Goal: Navigation & Orientation: Find specific page/section

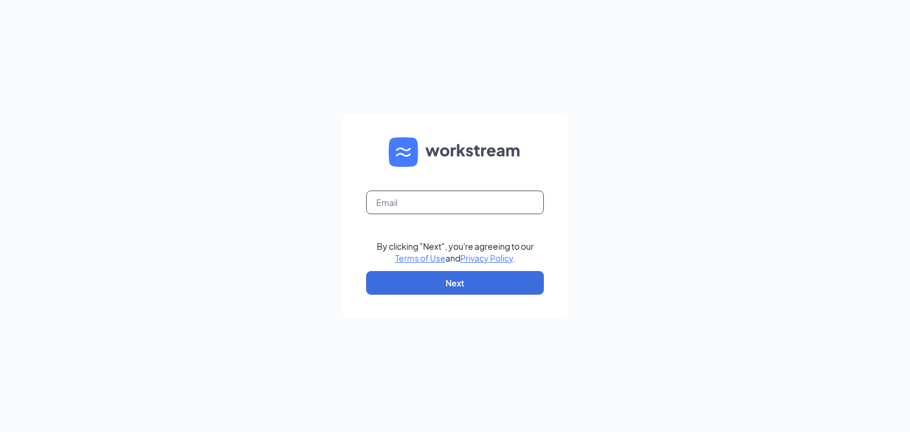
click at [459, 207] on input "text" at bounding box center [455, 203] width 178 height 24
type input "harshilpatel91@gmail.com"
click at [490, 277] on button "Next" at bounding box center [455, 283] width 178 height 24
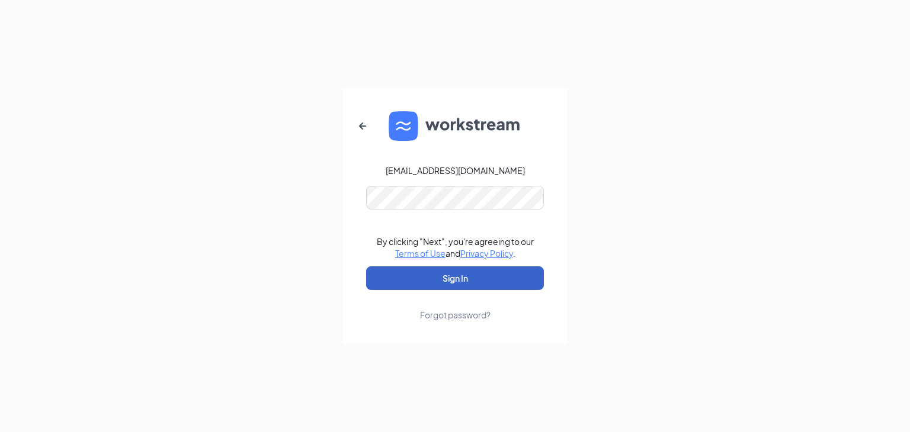
click at [473, 268] on button "Sign In" at bounding box center [455, 279] width 178 height 24
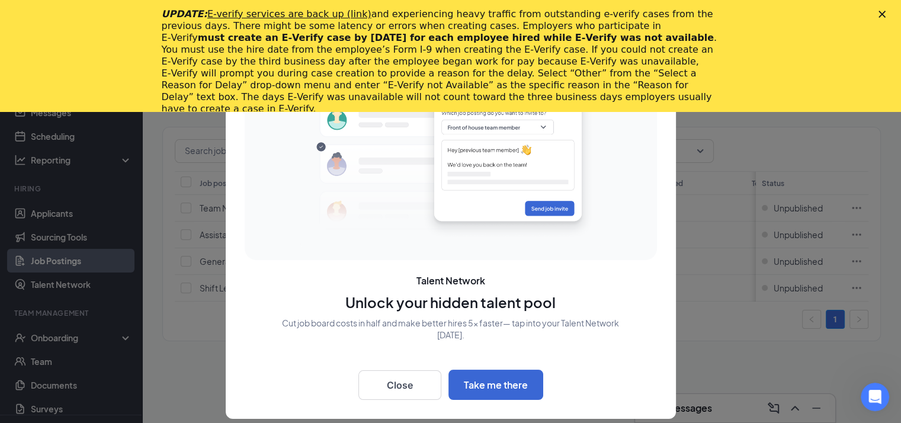
scroll to position [84, 0]
click at [417, 392] on button "Close" at bounding box center [399, 385] width 83 height 30
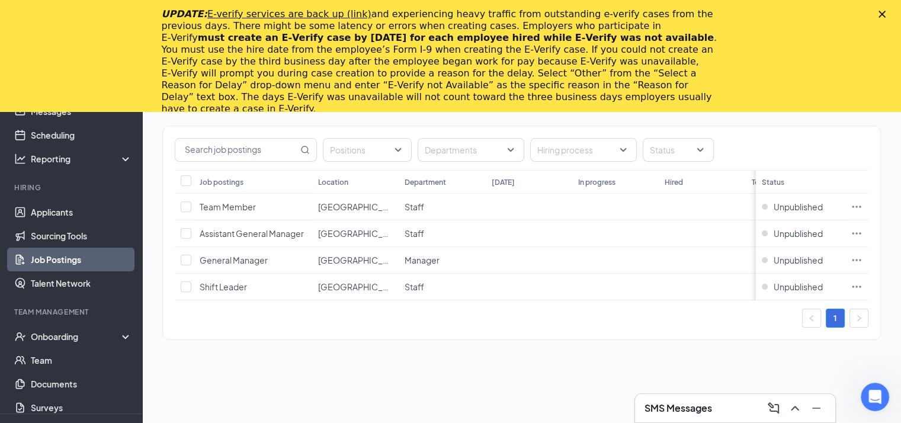
click at [895, 20] on div "UPDATE: E-verify services are back up (link) and experiencing heavy traffic fro…" at bounding box center [450, 62] width 901 height 114
click at [886, 14] on polygon "Close" at bounding box center [882, 14] width 7 height 7
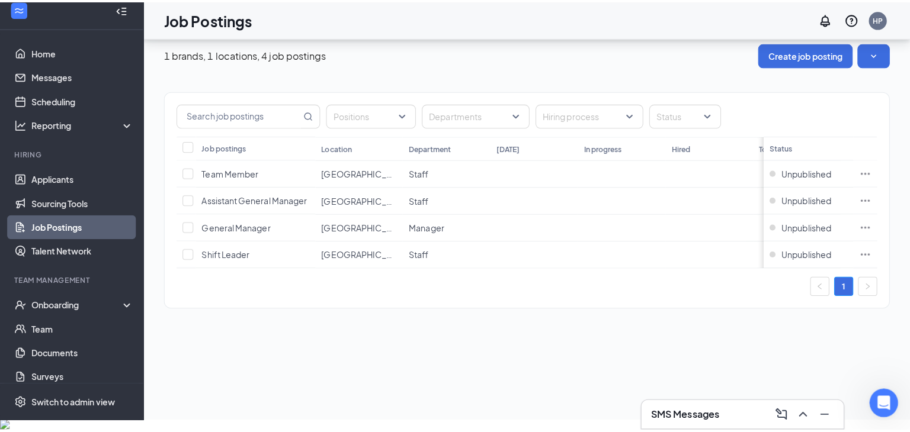
scroll to position [0, 0]
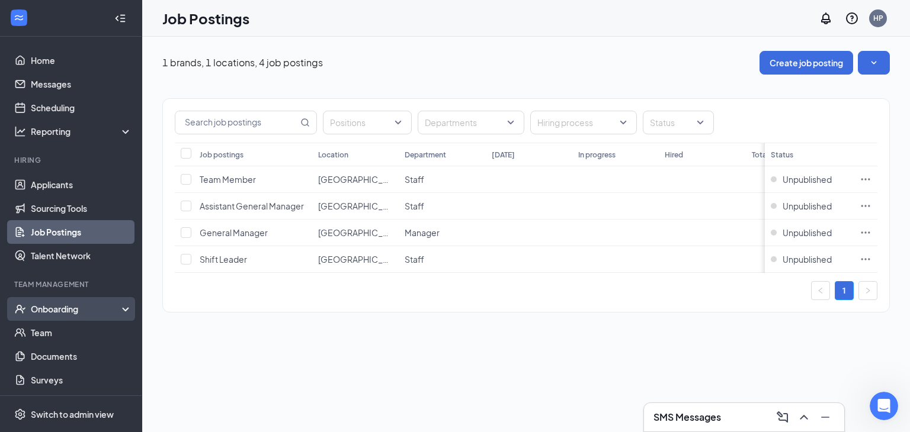
click at [83, 311] on div "Onboarding" at bounding box center [76, 309] width 91 height 12
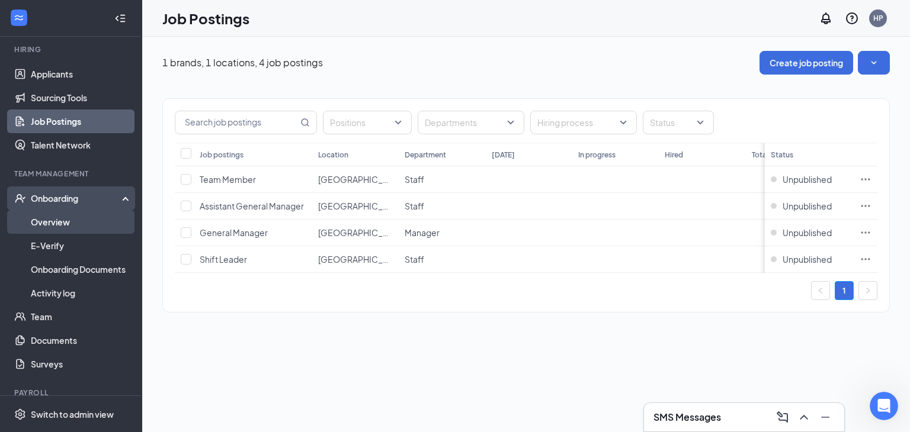
scroll to position [116, 0]
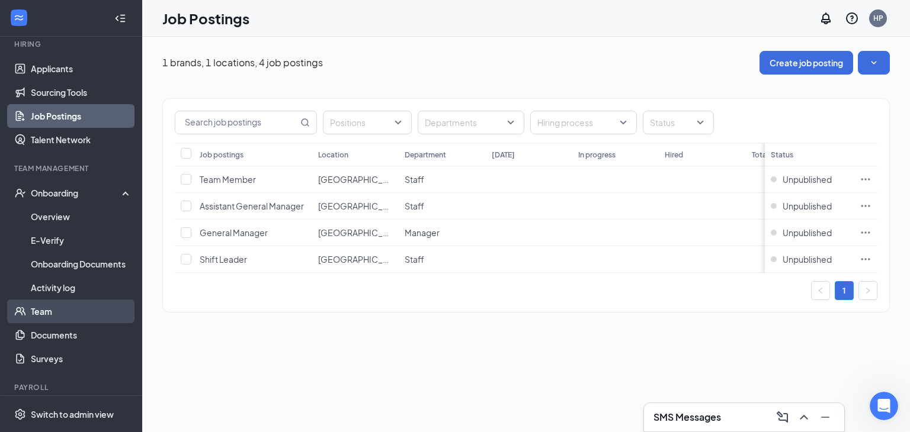
click at [47, 318] on link "Team" at bounding box center [81, 312] width 101 height 24
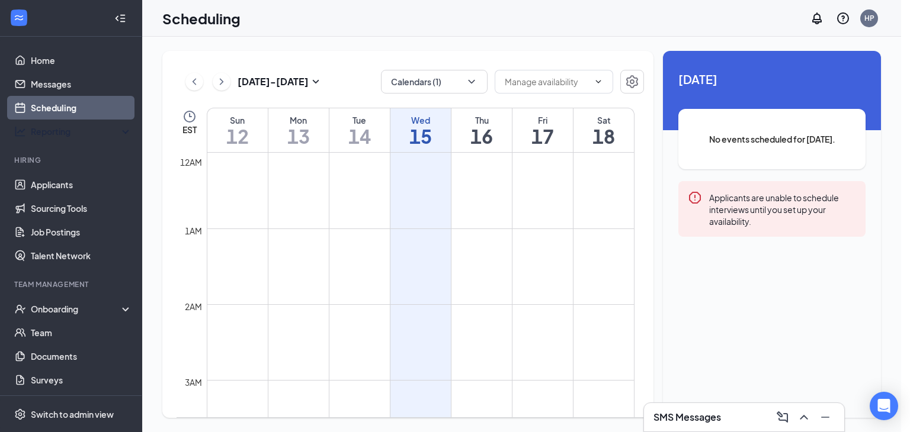
scroll to position [582, 0]
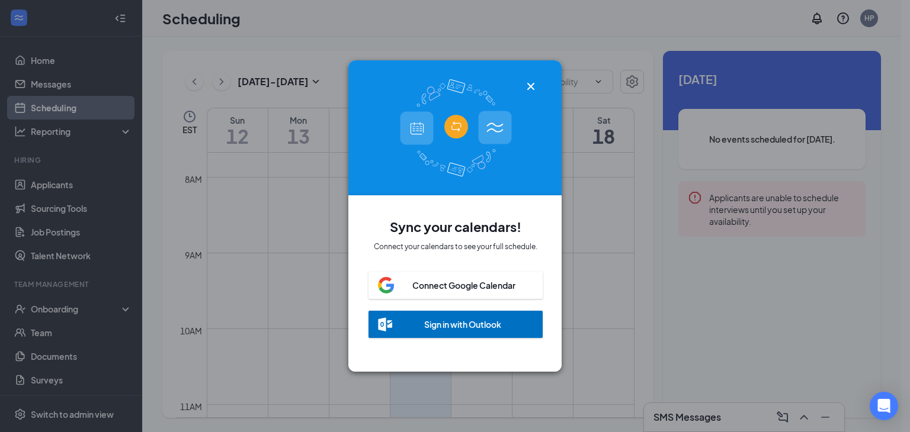
click at [528, 79] on icon "Cross" at bounding box center [531, 86] width 14 height 14
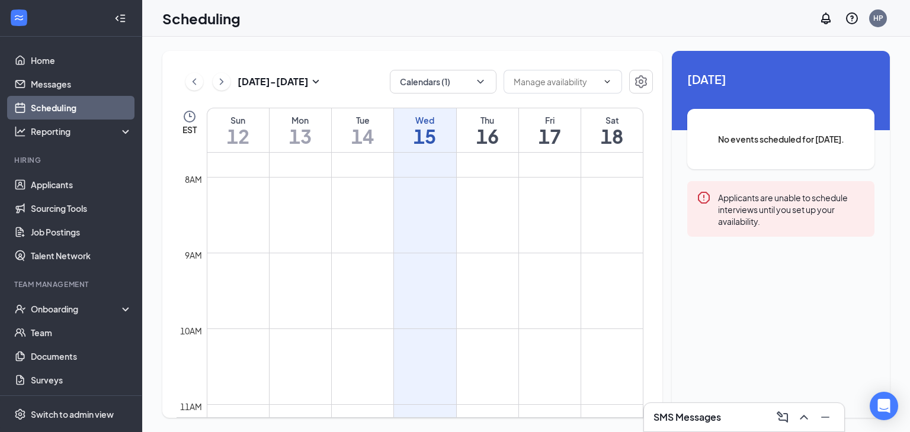
click at [413, 268] on td at bounding box center [425, 262] width 437 height 19
click at [877, 28] on div "HP" at bounding box center [878, 19] width 24 height 24
click at [829, 22] on icon "Notifications" at bounding box center [826, 18] width 14 height 14
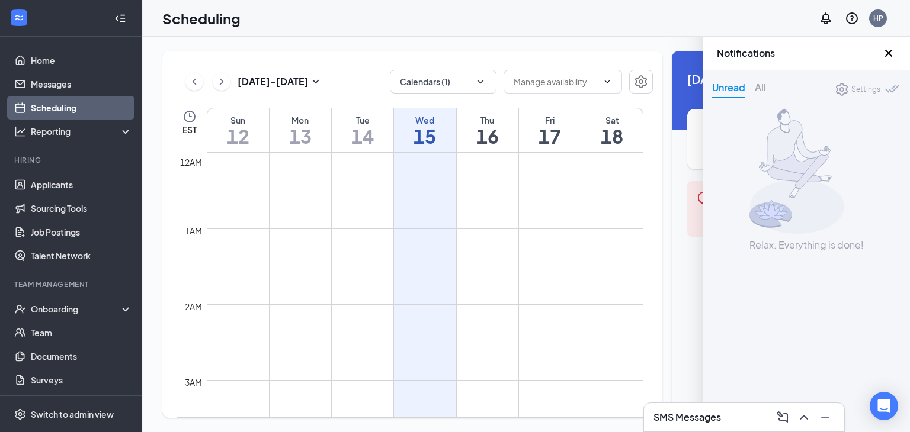
click at [742, 82] on div "Unread" at bounding box center [728, 89] width 33 height 18
click at [761, 84] on div "All" at bounding box center [760, 89] width 11 height 18
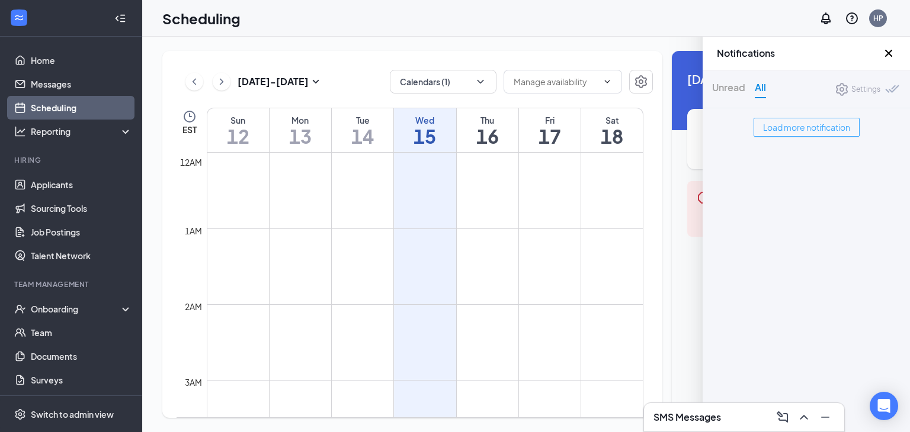
click at [806, 130] on span "Load more notification" at bounding box center [806, 127] width 87 height 13
click at [884, 54] on icon "Cross" at bounding box center [888, 53] width 14 height 14
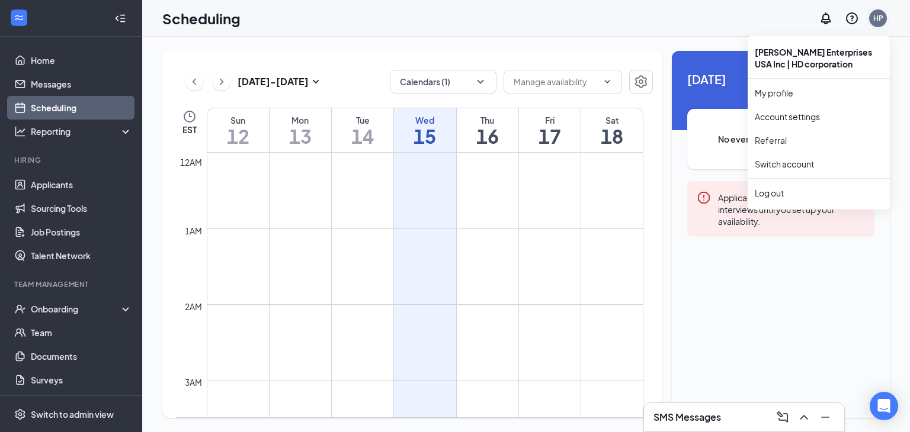
click at [877, 14] on div "HP" at bounding box center [878, 18] width 10 height 10
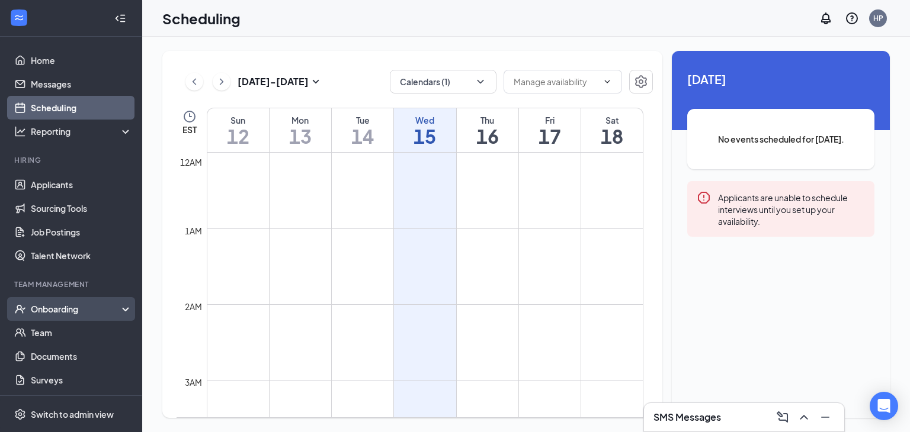
click at [75, 312] on div "Onboarding" at bounding box center [76, 309] width 91 height 12
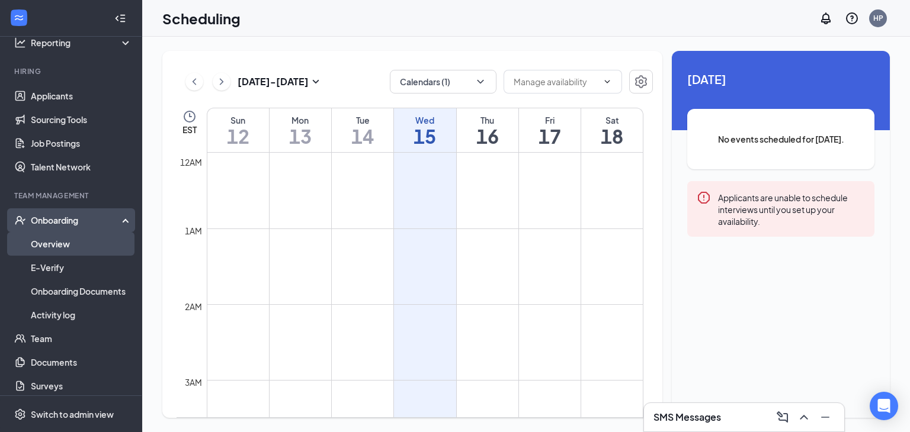
scroll to position [92, 0]
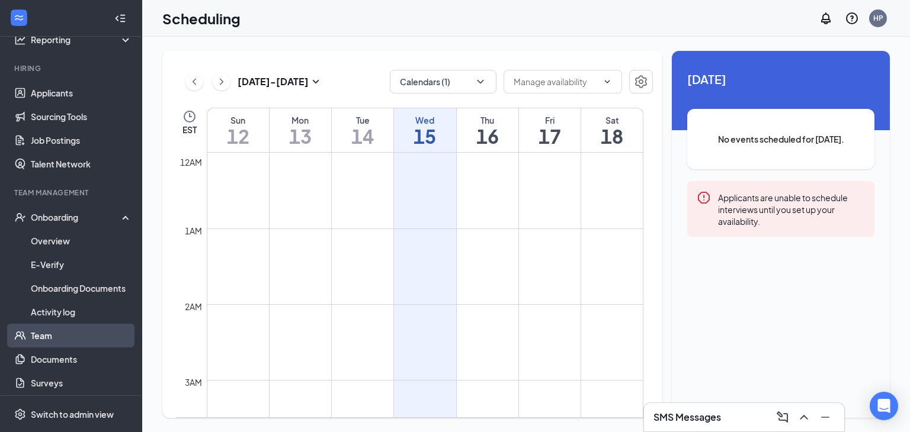
drag, startPoint x: 79, startPoint y: 338, endPoint x: 43, endPoint y: 335, distance: 36.3
click at [43, 335] on link "Team" at bounding box center [81, 336] width 101 height 24
